Goal: Feedback & Contribution: Submit feedback/report problem

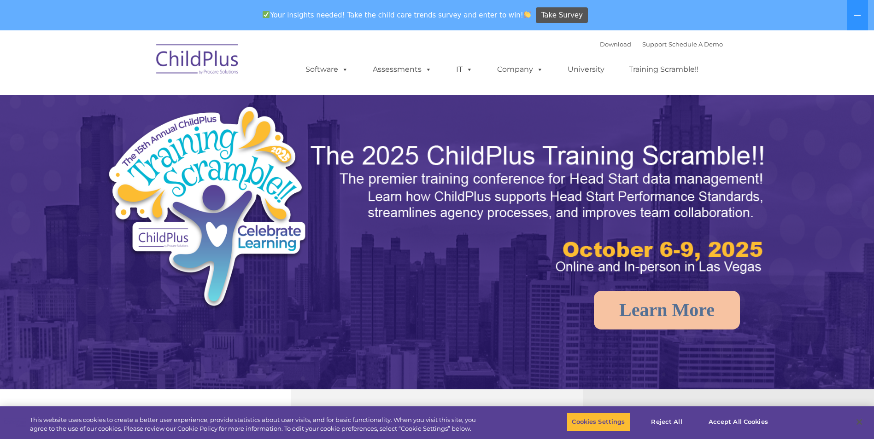
select select "MEDIUM"
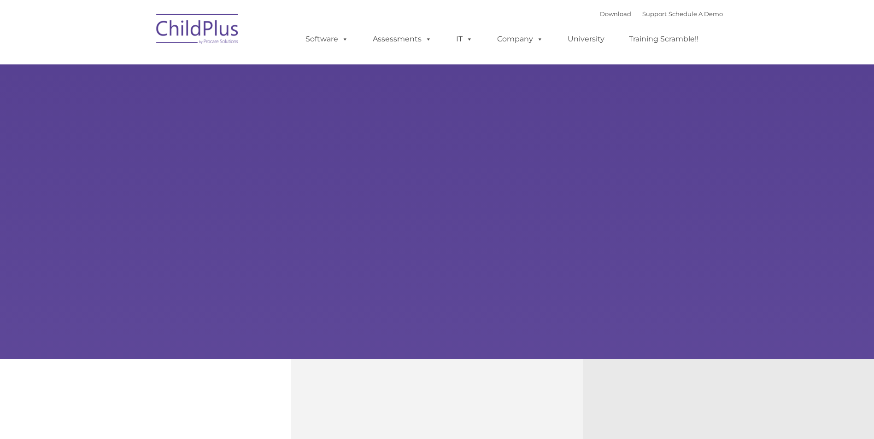
type input ""
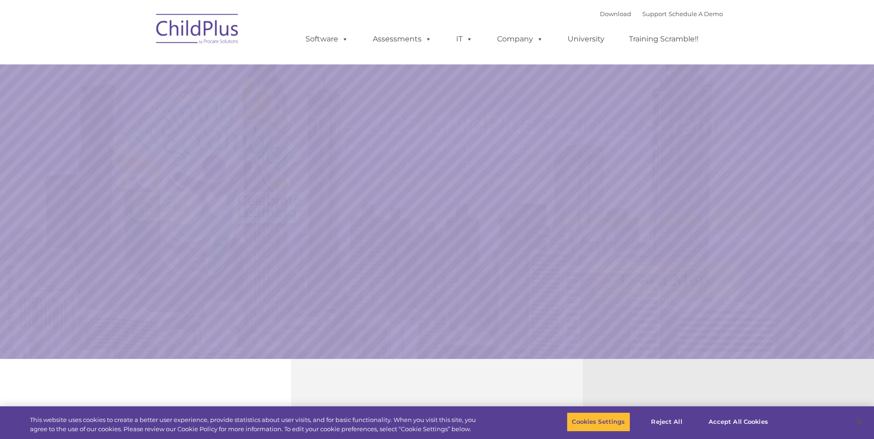
select select "MEDIUM"
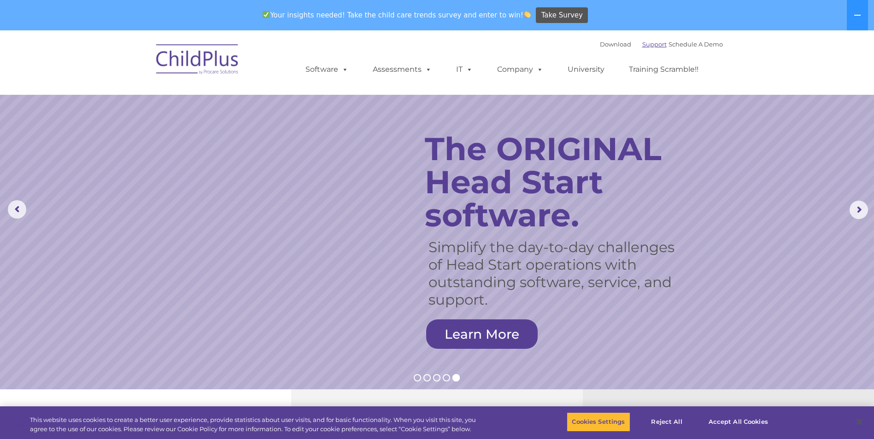
click at [642, 42] on link "Support" at bounding box center [654, 44] width 24 height 7
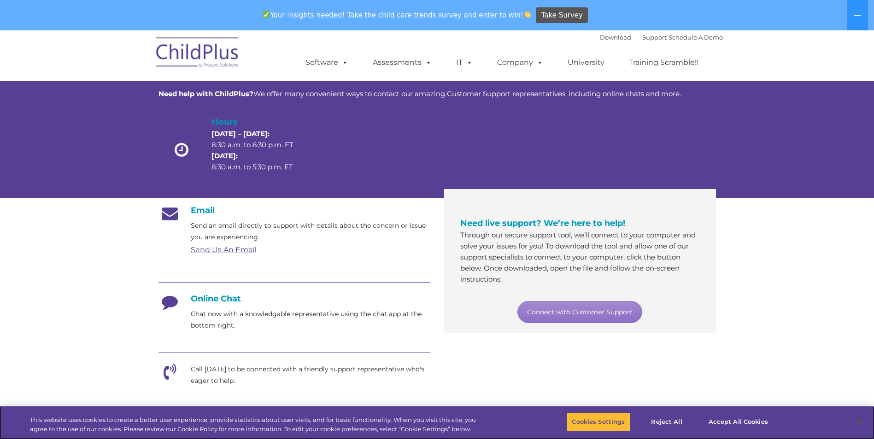
scroll to position [46, 0]
click at [234, 247] on link "Send Us An Email" at bounding box center [223, 249] width 65 height 9
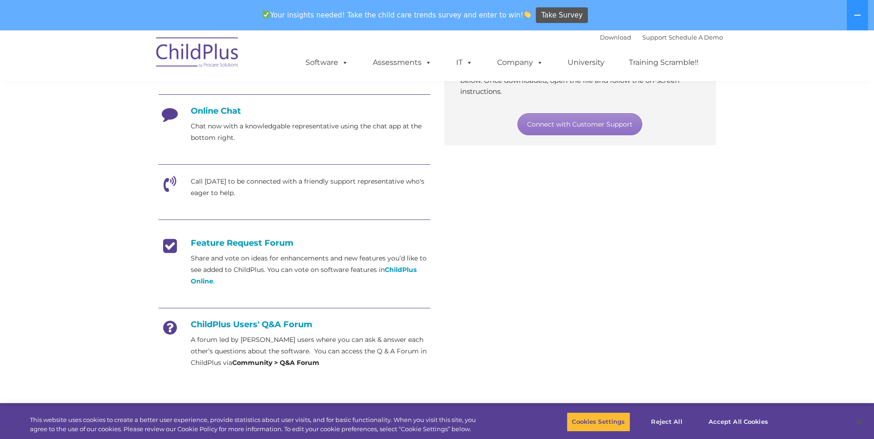
scroll to position [230, 0]
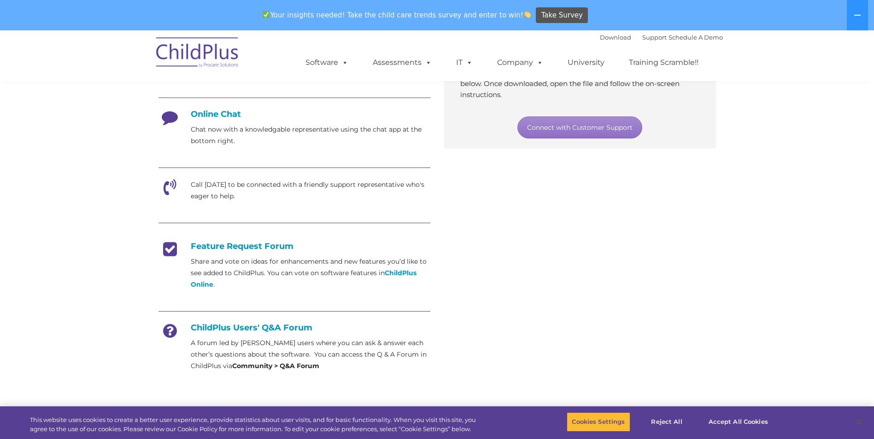
drag, startPoint x: 855, startPoint y: 1, endPoint x: 618, endPoint y: 263, distance: 352.9
click at [618, 263] on div "Email Send an email directly to support with details about the concern or issue…" at bounding box center [437, 199] width 571 height 370
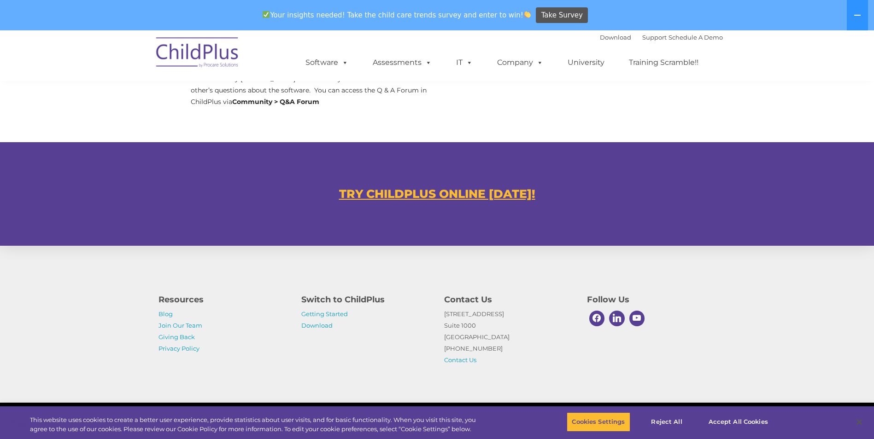
scroll to position [498, 0]
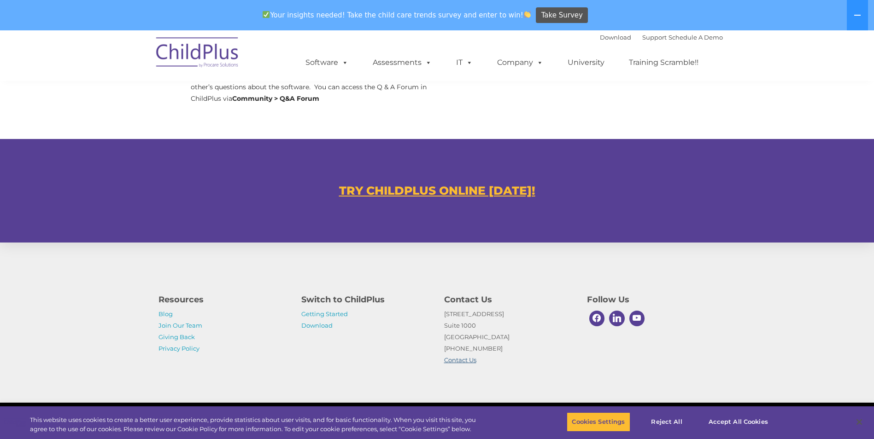
click at [466, 360] on link "Contact Us" at bounding box center [460, 360] width 32 height 7
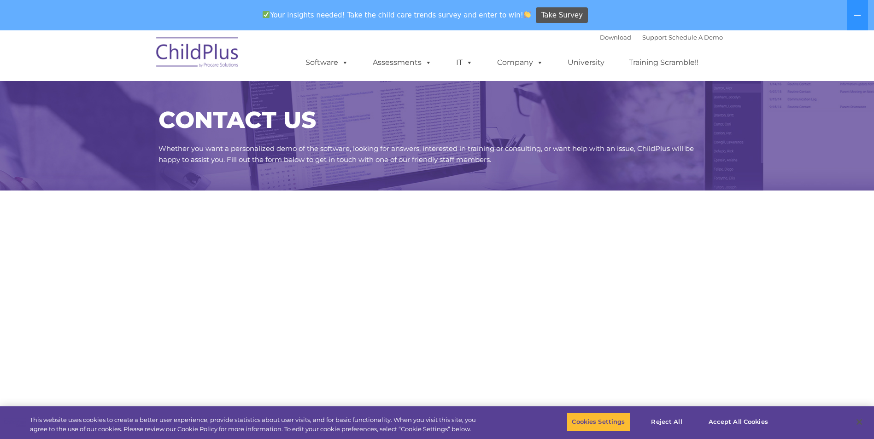
select select "MEDIUM"
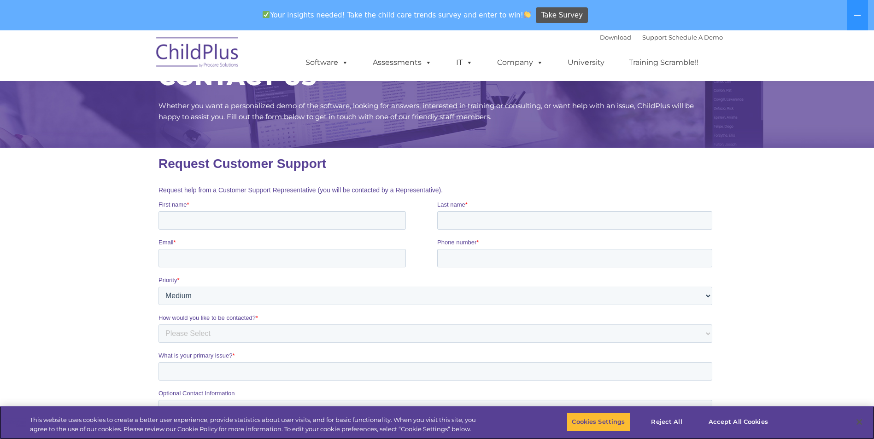
scroll to position [92, 0]
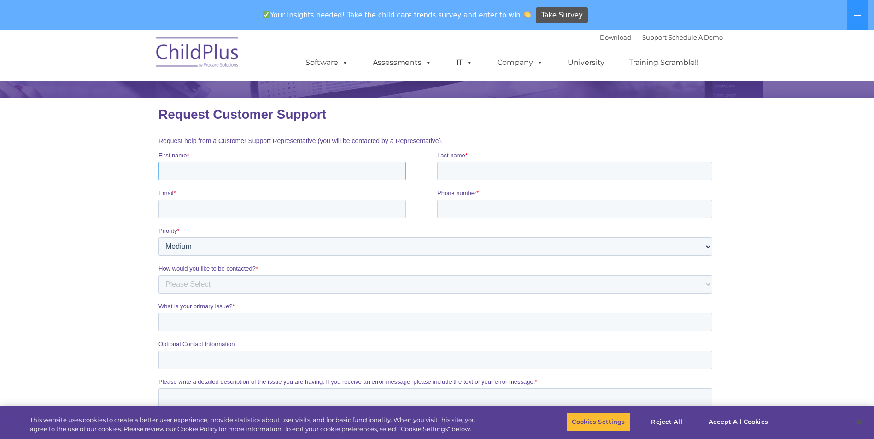
click at [259, 169] on input "First name *" at bounding box center [281, 171] width 247 height 18
type input "Ruth"
type input "Iyarpeya"
click at [186, 206] on input "Email *" at bounding box center [281, 209] width 247 height 18
type input "RuthIyarpeya@swo-nsn.gov"
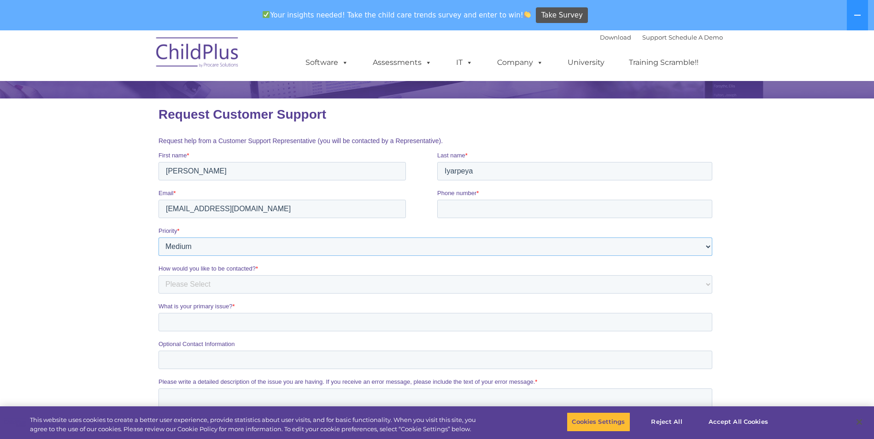
click at [709, 249] on select "Please Select Low Medium High" at bounding box center [435, 247] width 554 height 18
select select "HIGH"
click at [158, 238] on select "Please Select Low Medium High" at bounding box center [435, 247] width 554 height 18
click at [455, 209] on input "Phone number *" at bounding box center [574, 209] width 275 height 18
type input "605-698-3103"
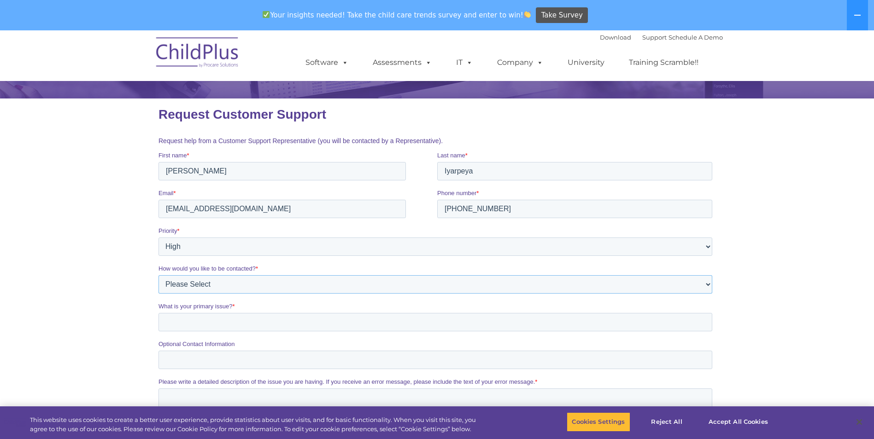
click at [263, 284] on select "Please Select Phone Email" at bounding box center [435, 284] width 554 height 18
select select "Phone"
click at [158, 275] on select "Please Select Phone Email" at bounding box center [435, 284] width 554 height 18
click at [218, 323] on input "What is your primary issue? *" at bounding box center [435, 322] width 554 height 18
click at [416, 324] on input "We are having issues with the Family Outcomes, it doesn't bring up the" at bounding box center [435, 322] width 554 height 18
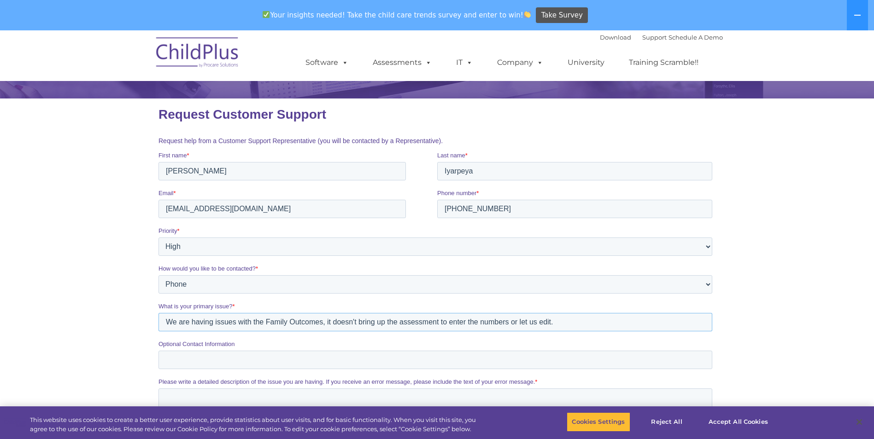
click at [325, 323] on input "We are having issues with the Family Outcomes, it doesn't bring up the assessme…" at bounding box center [435, 322] width 554 height 18
click at [605, 322] on input "We are having issues with the Family Outcomes Assessment, it doesn't bring up t…" at bounding box center [435, 322] width 554 height 18
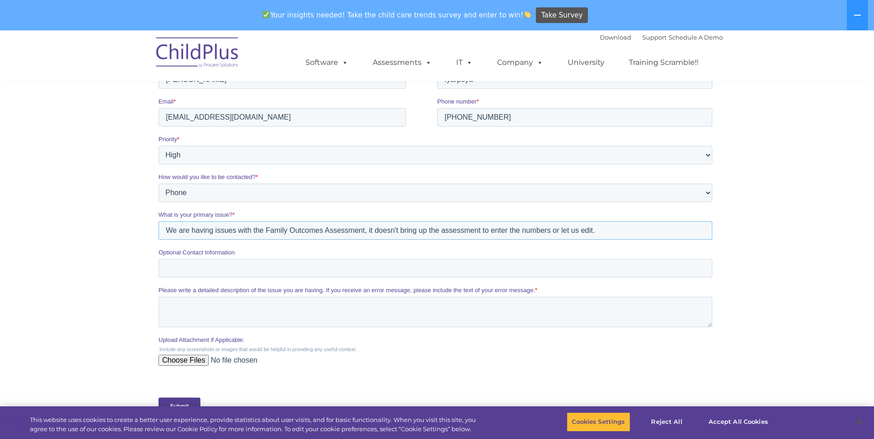
scroll to position [184, 0]
type input "We are having issues with the Family Outcomes Assessment, it doesn't bring up t…"
click at [246, 265] on input "Optional Contact Information" at bounding box center [435, 268] width 554 height 18
type input "email,"
click at [225, 303] on textarea "Please write a detailed description of the issue you are having. If you receive…" at bounding box center [435, 312] width 554 height 30
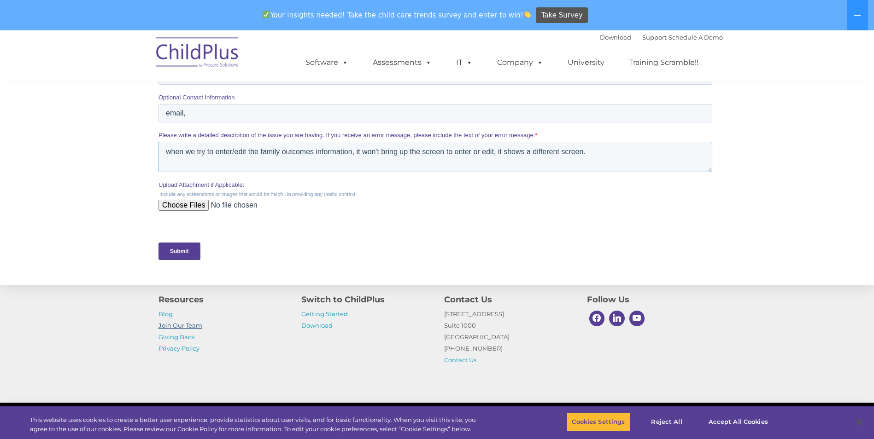
scroll to position [369, 0]
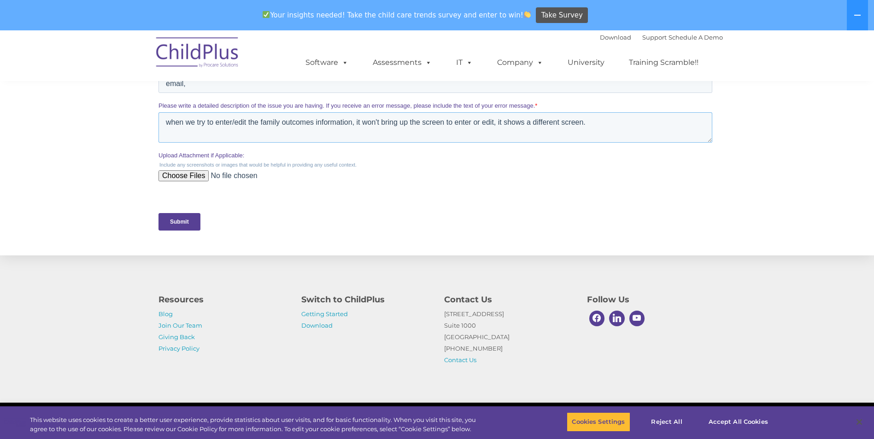
type textarea "when we try to enter/edit the family outcomes information, it won't bring up th…"
click at [191, 180] on input "Upload Attachment if Applicable:" at bounding box center [435, 179] width 554 height 18
click at [181, 220] on input "Submit" at bounding box center [179, 222] width 42 height 18
click at [228, 177] on input "Upload Attachment if Applicable:" at bounding box center [435, 179] width 554 height 18
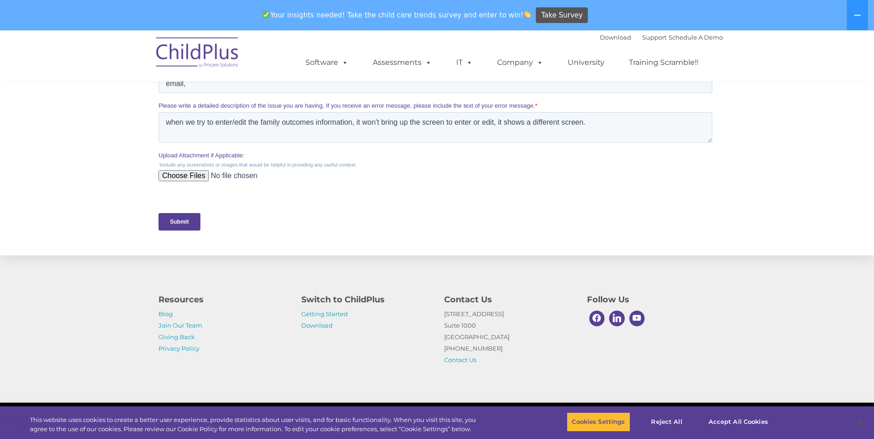
click at [184, 219] on input "Submit" at bounding box center [179, 222] width 42 height 18
click at [181, 217] on input "Submit" at bounding box center [179, 222] width 42 height 18
click at [227, 174] on input "Upload Attachment if Applicable:" at bounding box center [435, 179] width 554 height 18
click at [228, 174] on input "Upload Attachment if Applicable:" at bounding box center [435, 179] width 554 height 18
click at [174, 218] on input "Submit" at bounding box center [179, 222] width 42 height 18
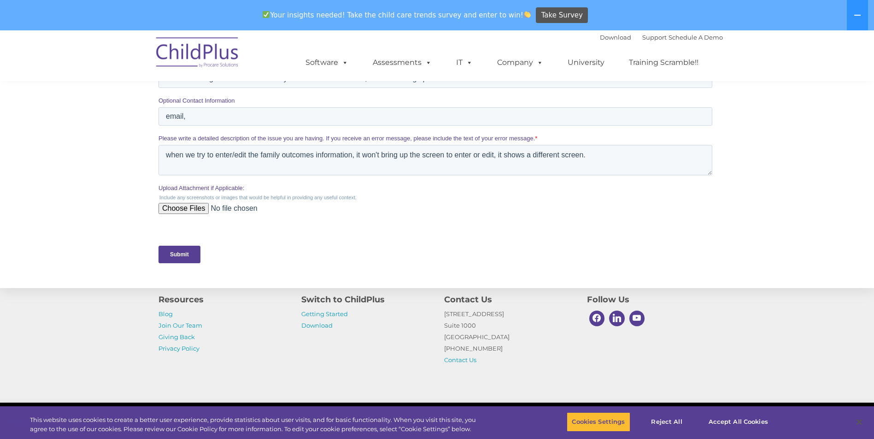
scroll to position [335, 0]
click at [172, 252] on input "Submit" at bounding box center [179, 255] width 42 height 18
click at [179, 256] on input "Submit" at bounding box center [179, 255] width 42 height 18
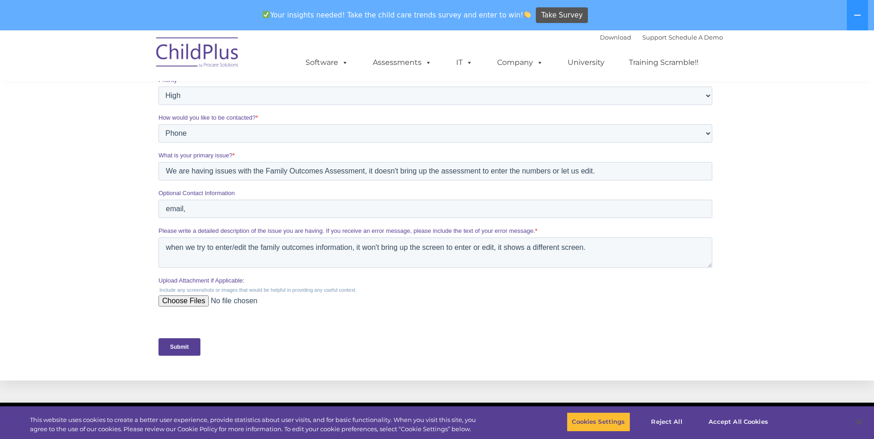
scroll to position [289, 0]
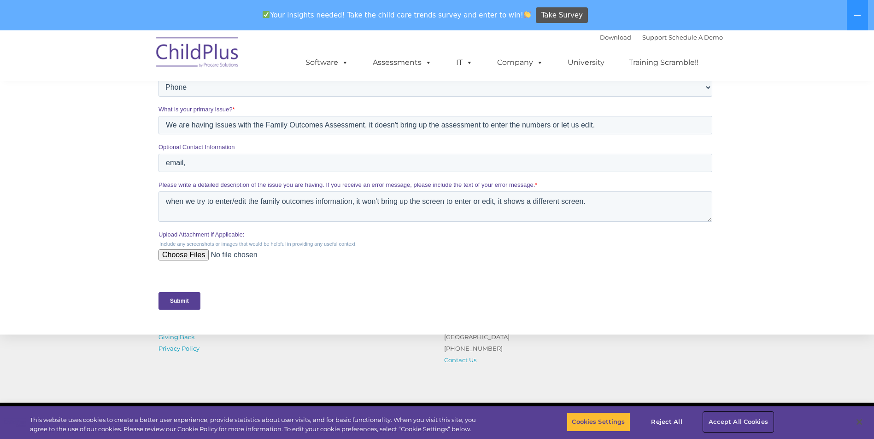
click at [721, 417] on button "Accept All Cookies" at bounding box center [738, 422] width 70 height 19
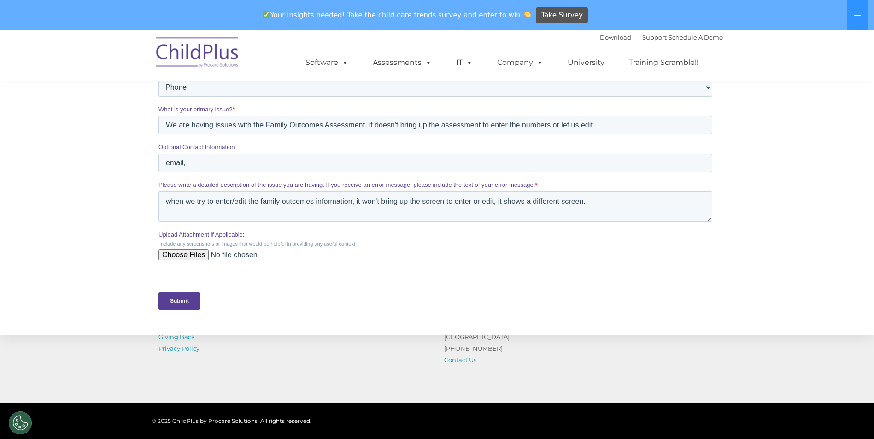
click at [177, 302] on input "Submit" at bounding box center [179, 302] width 42 height 18
click at [173, 300] on input "Submit" at bounding box center [179, 302] width 42 height 18
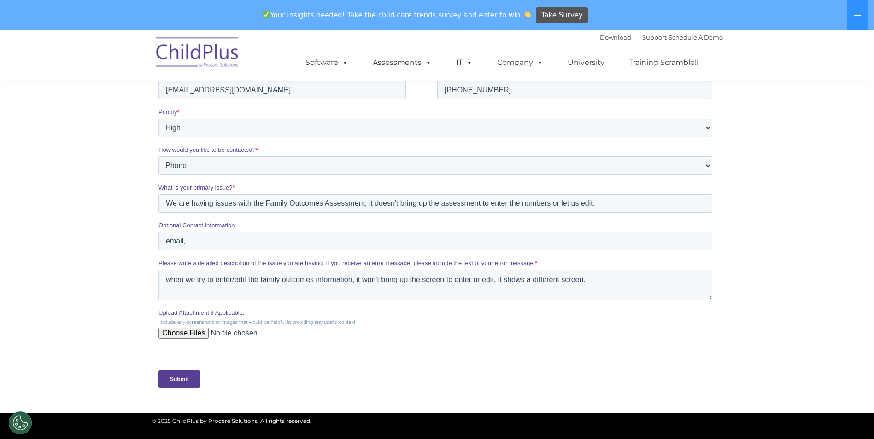
scroll to position [197, 0]
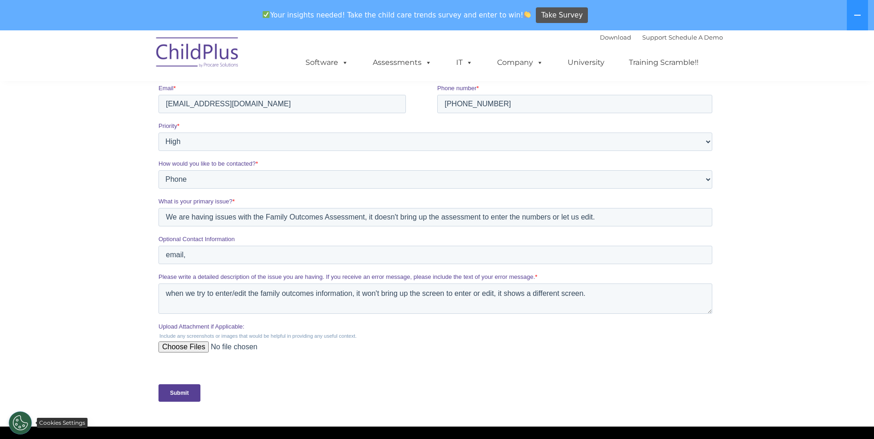
click at [23, 424] on button "Cookies Settings" at bounding box center [20, 423] width 23 height 23
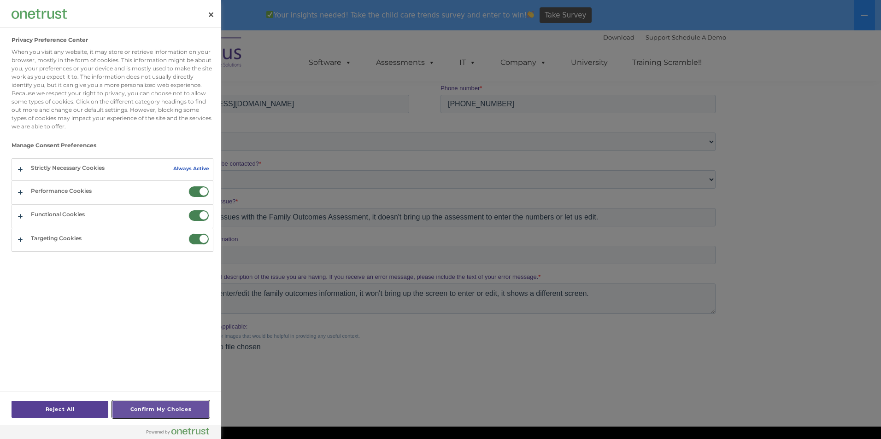
click at [143, 404] on button "Confirm My Choices" at bounding box center [160, 409] width 97 height 17
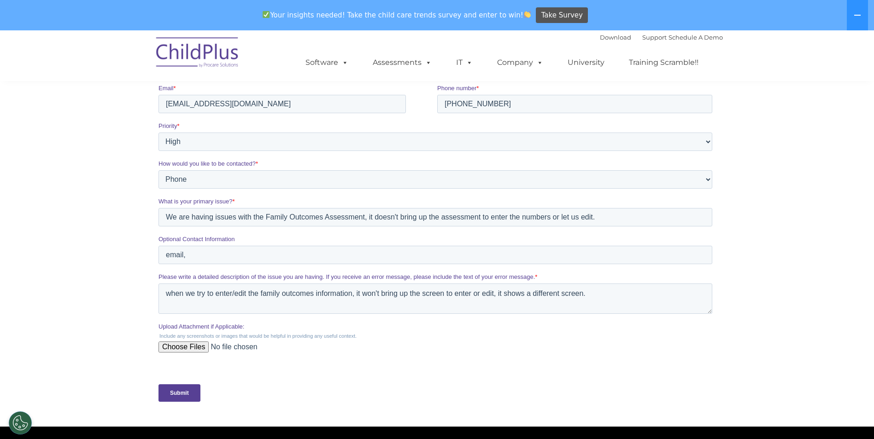
click at [187, 395] on input "Submit" at bounding box center [179, 394] width 42 height 18
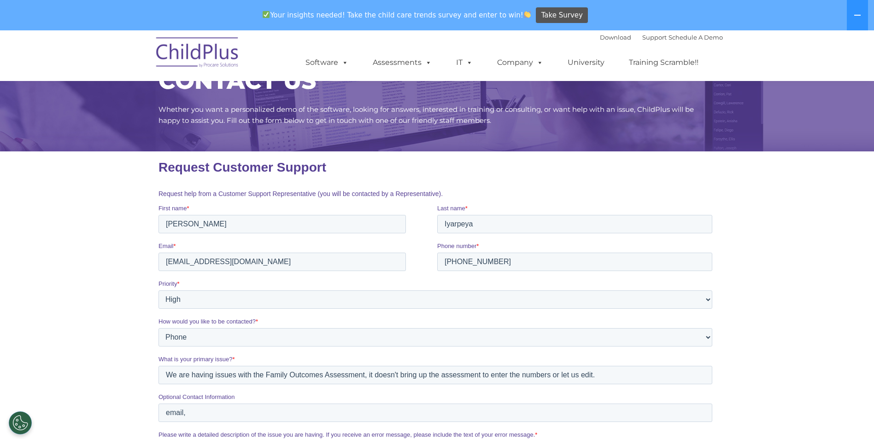
scroll to position [0, 0]
